Goal: Information Seeking & Learning: Learn about a topic

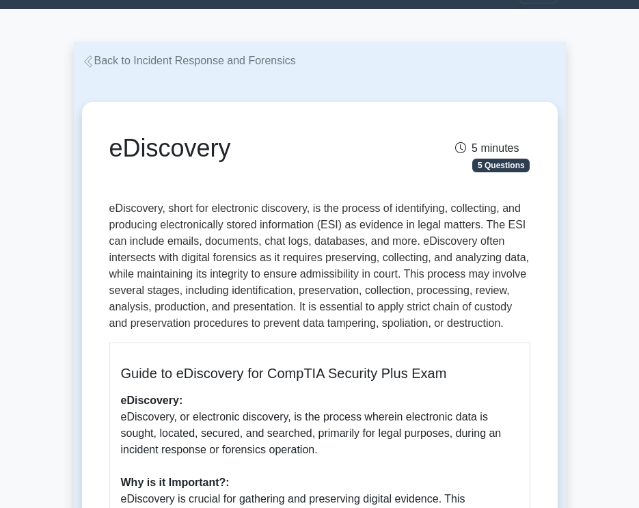
scroll to position [30, 0]
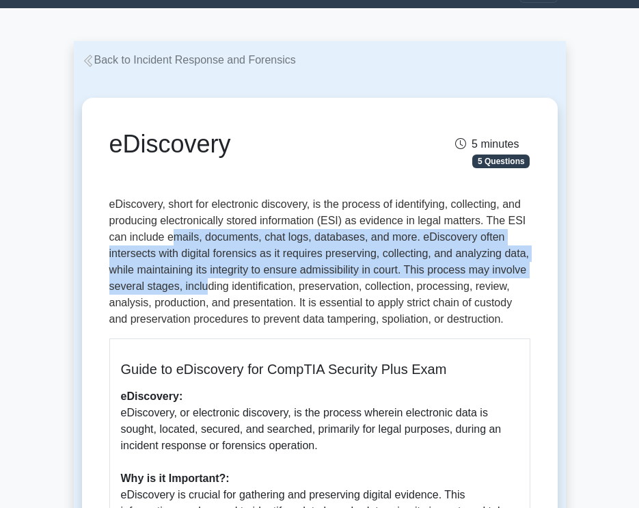
drag, startPoint x: 172, startPoint y: 237, endPoint x: 204, endPoint y: 289, distance: 60.7
click at [204, 289] on p "eDiscovery, short for electronic discovery, is the process of identifying, coll…" at bounding box center [319, 261] width 421 height 131
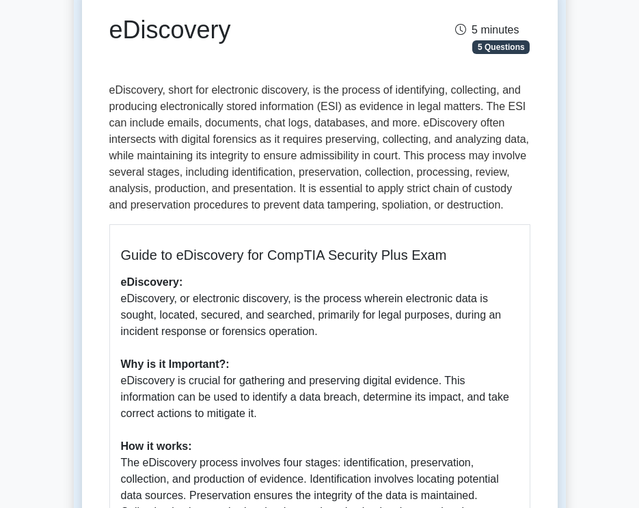
scroll to position [145, 0]
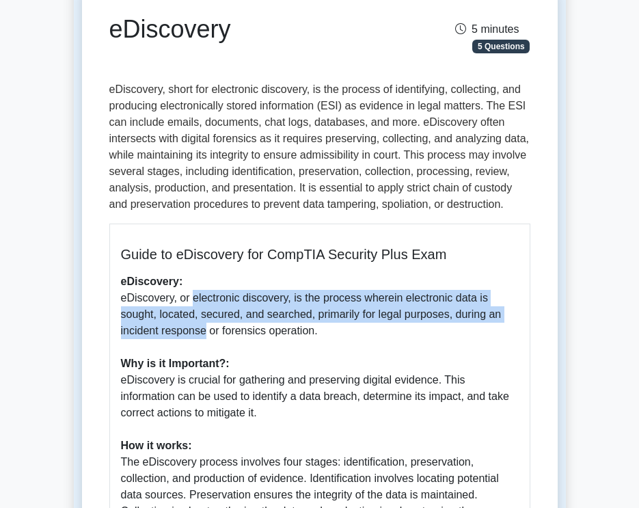
drag, startPoint x: 189, startPoint y: 296, endPoint x: 197, endPoint y: 337, distance: 41.8
click at [197, 337] on p "eDiscovery: eDiscovery, or electronic discovery, is the process wherein electro…" at bounding box center [320, 502] width 398 height 459
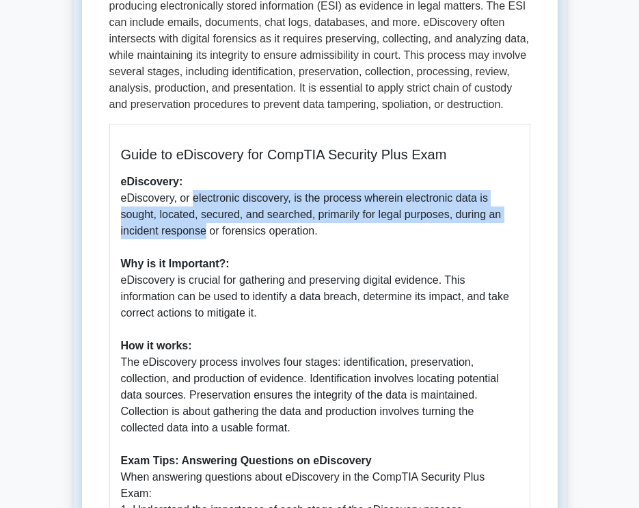
scroll to position [256, 0]
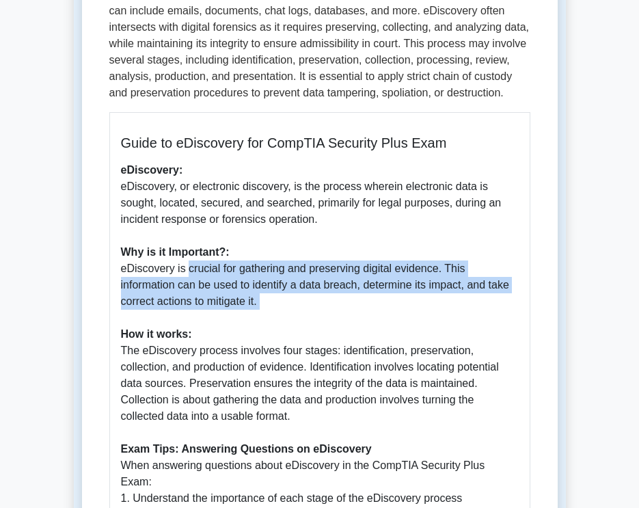
drag, startPoint x: 184, startPoint y: 274, endPoint x: 195, endPoint y: 312, distance: 39.8
click at [195, 312] on p "eDiscovery: eDiscovery, or electronic discovery, is the process wherein electro…" at bounding box center [320, 391] width 398 height 459
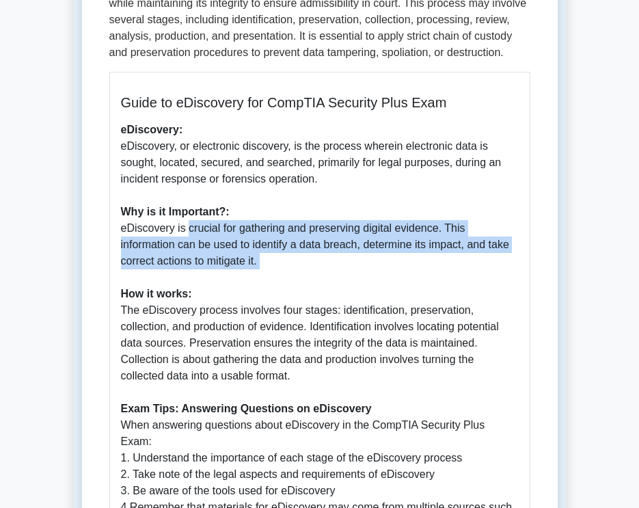
scroll to position [297, 0]
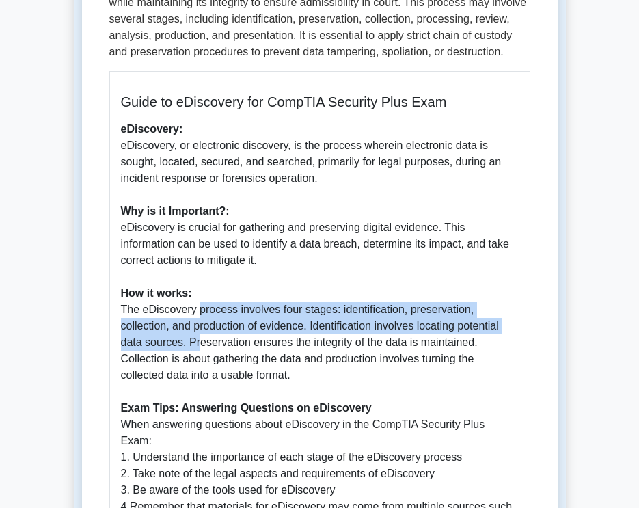
drag, startPoint x: 195, startPoint y: 312, endPoint x: 195, endPoint y: 344, distance: 31.4
click at [195, 344] on p "eDiscovery: eDiscovery, or electronic discovery, is the process wherein electro…" at bounding box center [320, 350] width 398 height 459
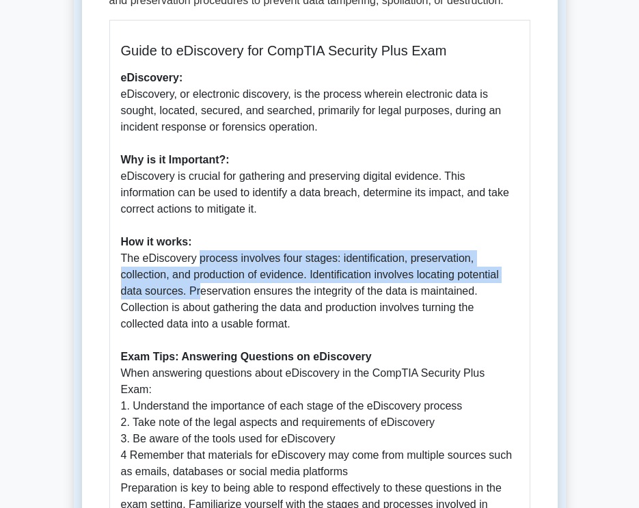
scroll to position [365, 0]
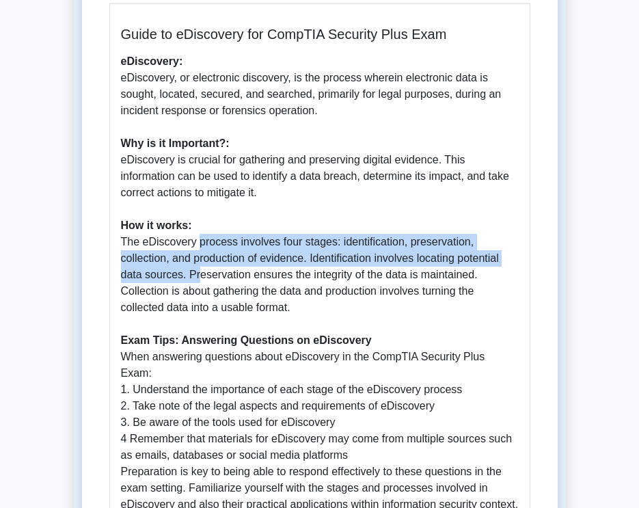
click at [238, 252] on p "eDiscovery: eDiscovery, or electronic discovery, is the process wherein electro…" at bounding box center [320, 282] width 398 height 459
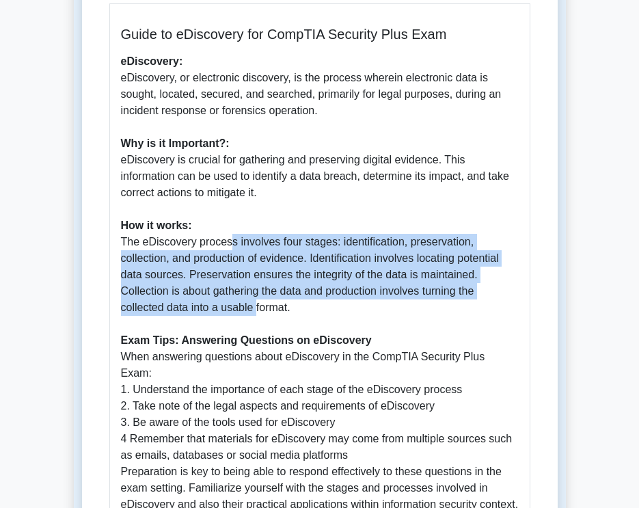
drag, startPoint x: 225, startPoint y: 249, endPoint x: 253, endPoint y: 309, distance: 66.0
click at [253, 309] on p "eDiscovery: eDiscovery, or electronic discovery, is the process wherein electro…" at bounding box center [320, 282] width 398 height 459
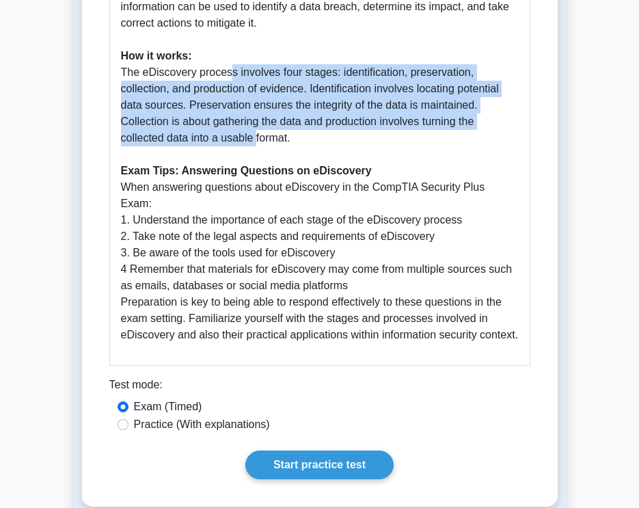
scroll to position [537, 0]
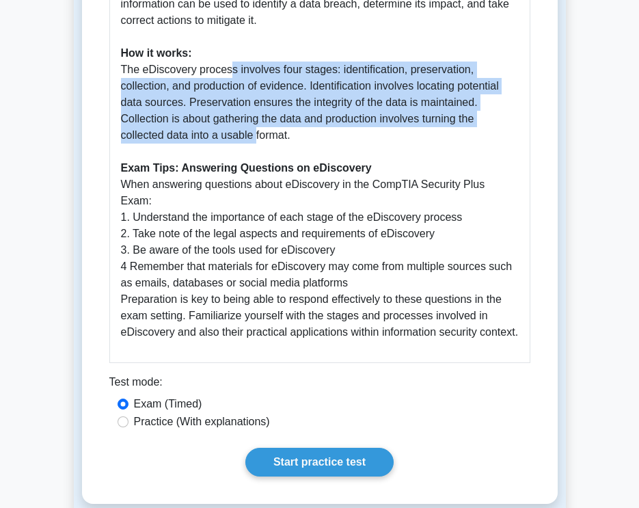
click at [246, 129] on p "eDiscovery: eDiscovery, or electronic discovery, is the process wherein electro…" at bounding box center [320, 110] width 398 height 459
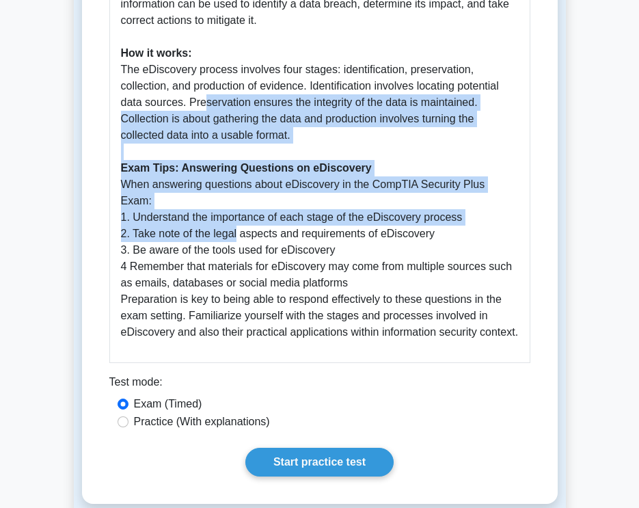
drag, startPoint x: 201, startPoint y: 102, endPoint x: 239, endPoint y: 217, distance: 121.0
click at [239, 215] on p "eDiscovery: eDiscovery, or electronic discovery, is the process wherein electro…" at bounding box center [320, 110] width 398 height 459
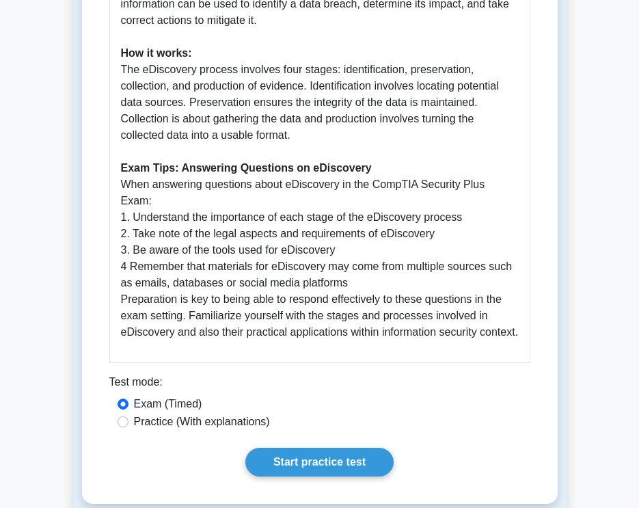
click at [260, 256] on p "eDiscovery: eDiscovery, or electronic discovery, is the process wherein electro…" at bounding box center [320, 110] width 398 height 459
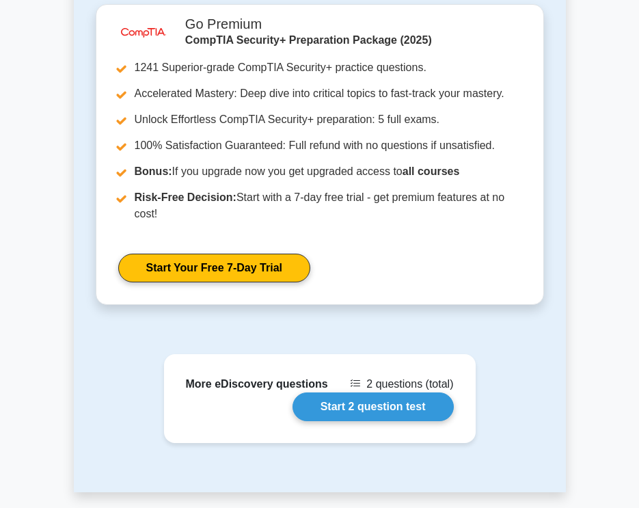
scroll to position [1922, 0]
